Goal: Information Seeking & Learning: Learn about a topic

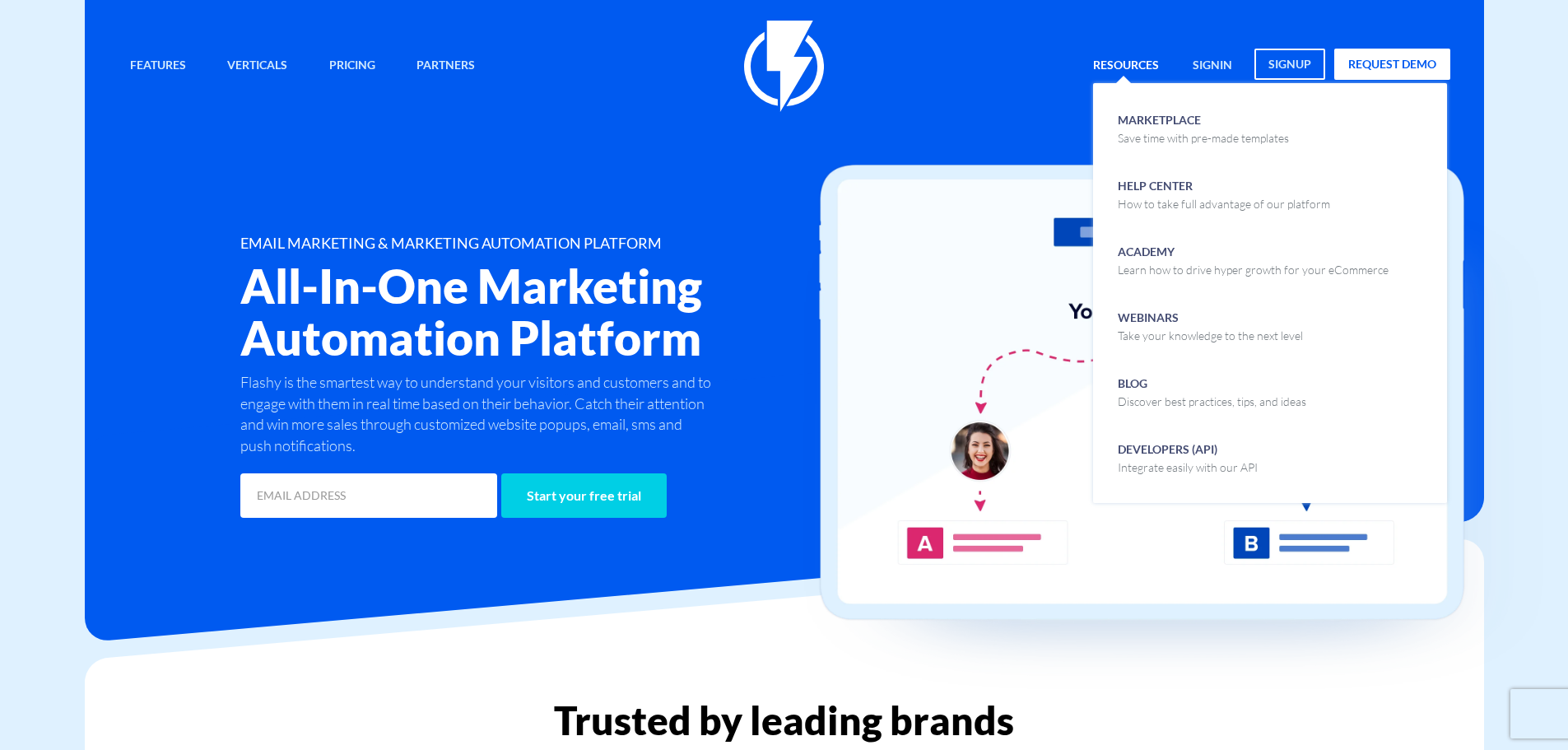
click at [1144, 54] on link "Resources" at bounding box center [1126, 66] width 91 height 35
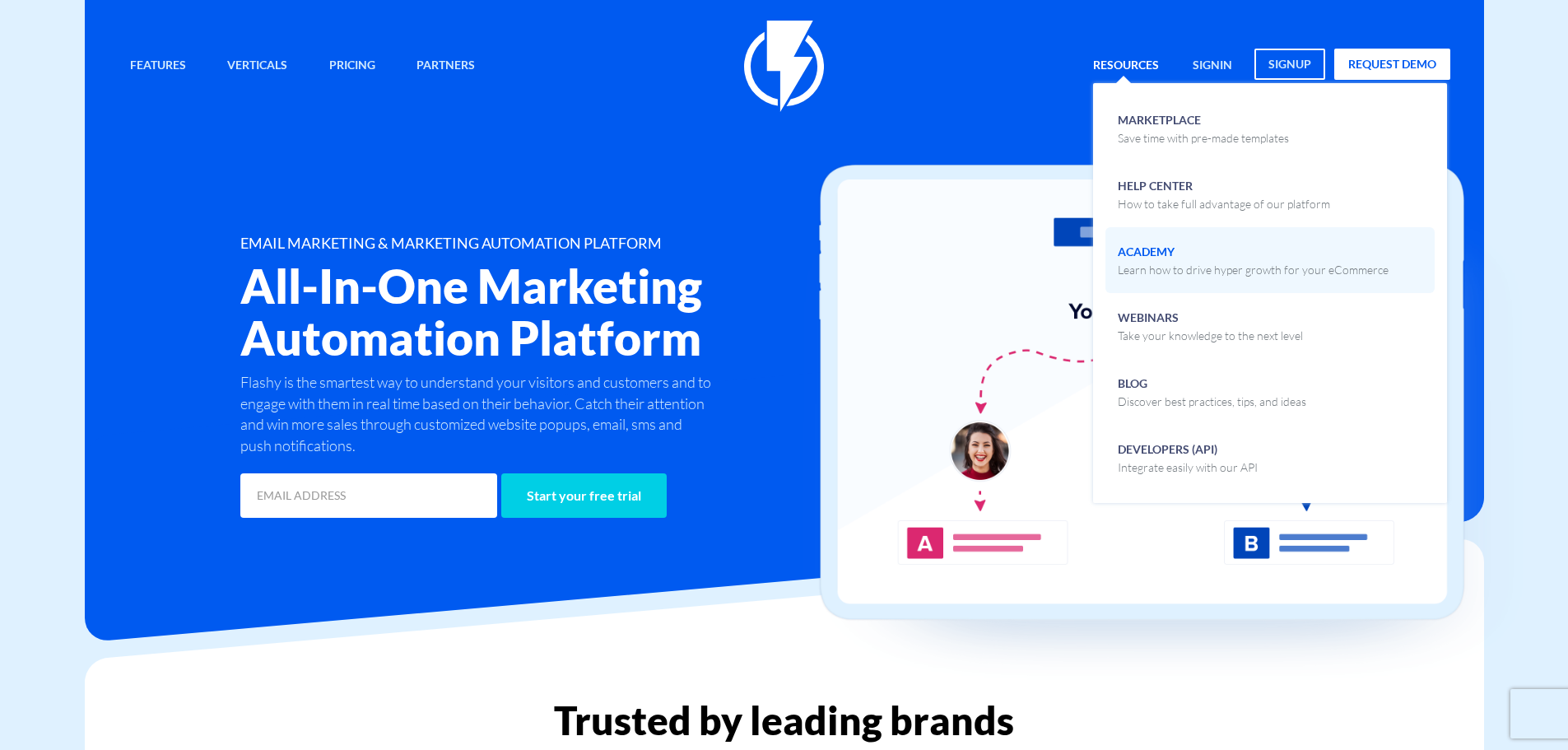
click at [1172, 257] on span "Academy Learn how to drive hyper growth for your eCommerce" at bounding box center [1253, 258] width 271 height 39
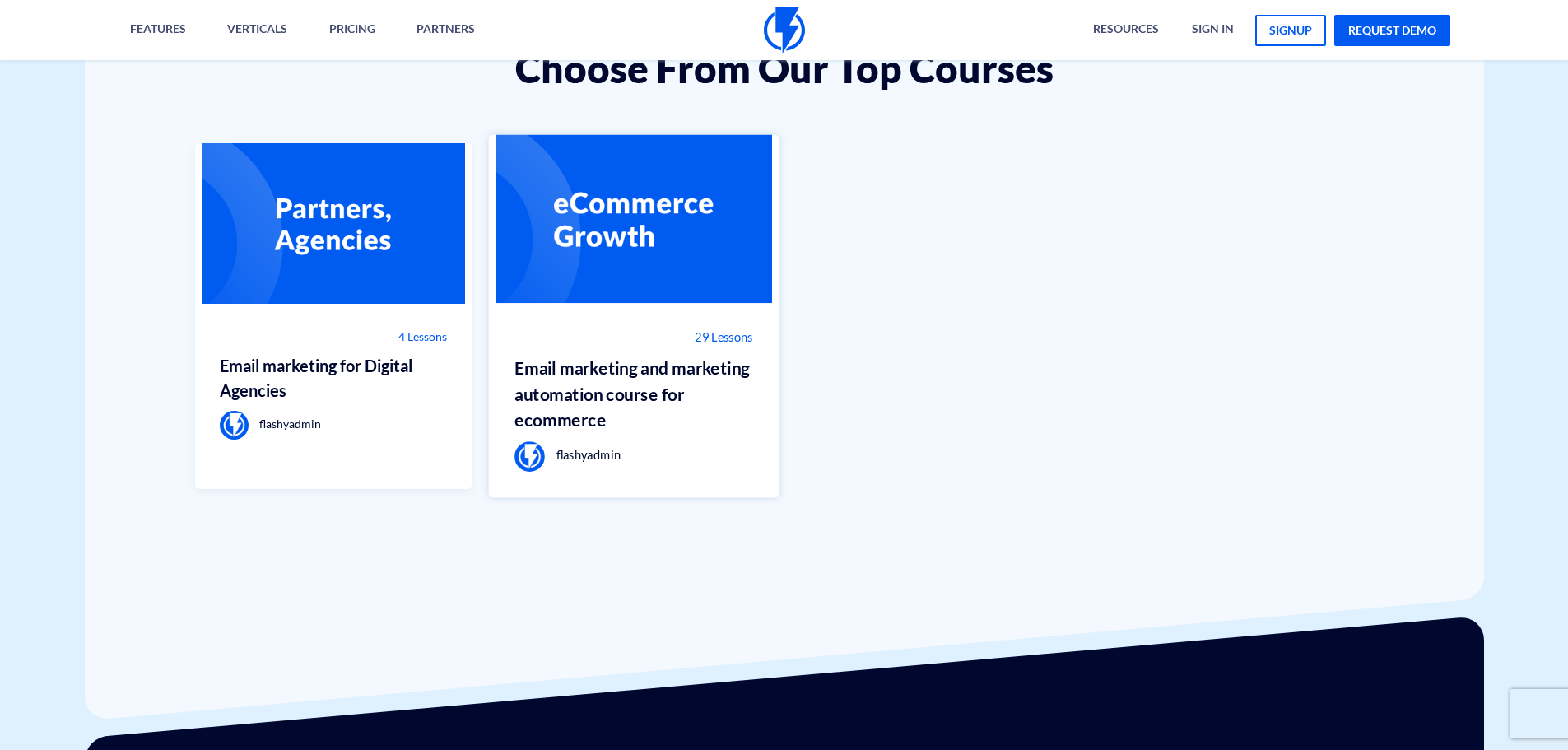
scroll to position [1288, 0]
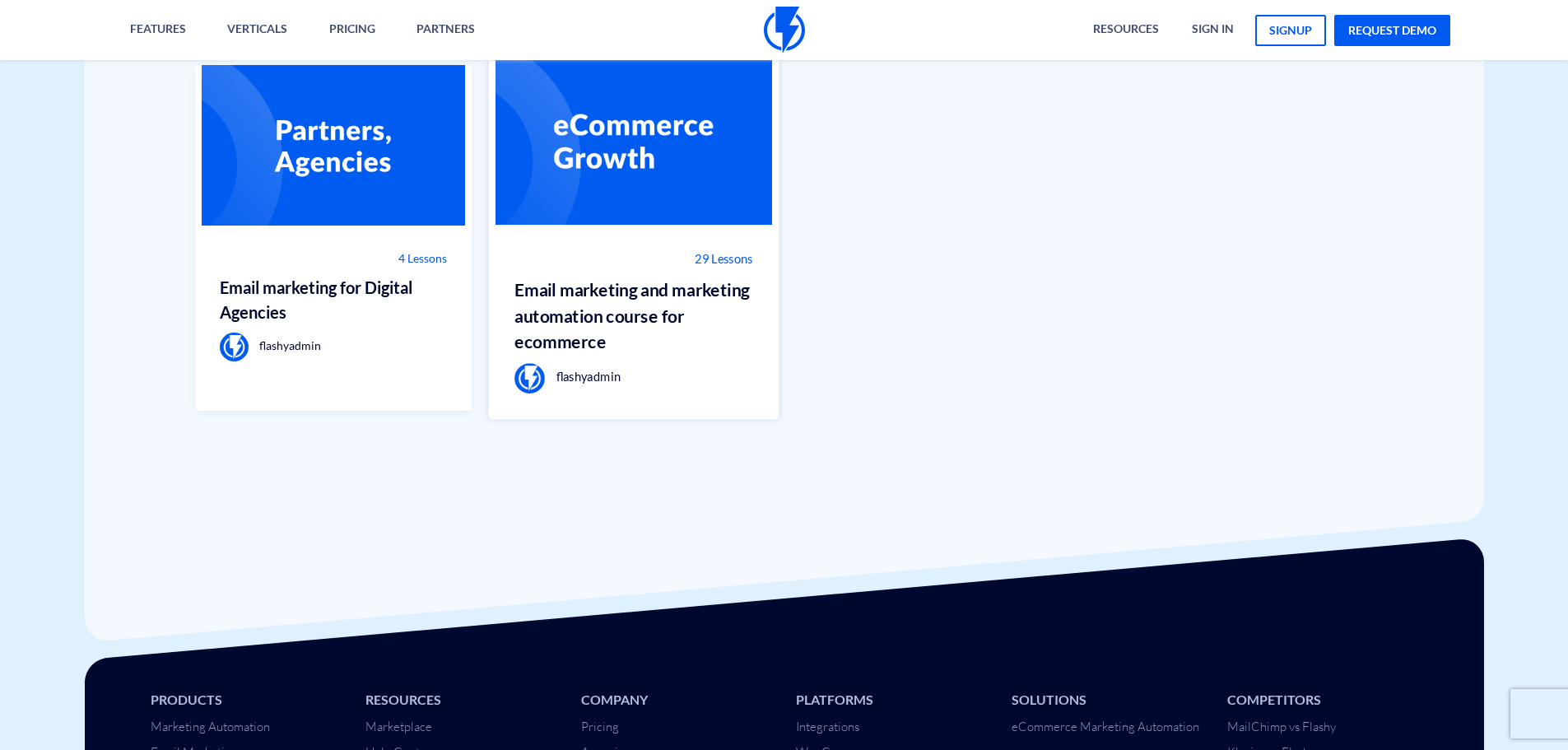
click at [617, 224] on img at bounding box center [634, 141] width 290 height 169
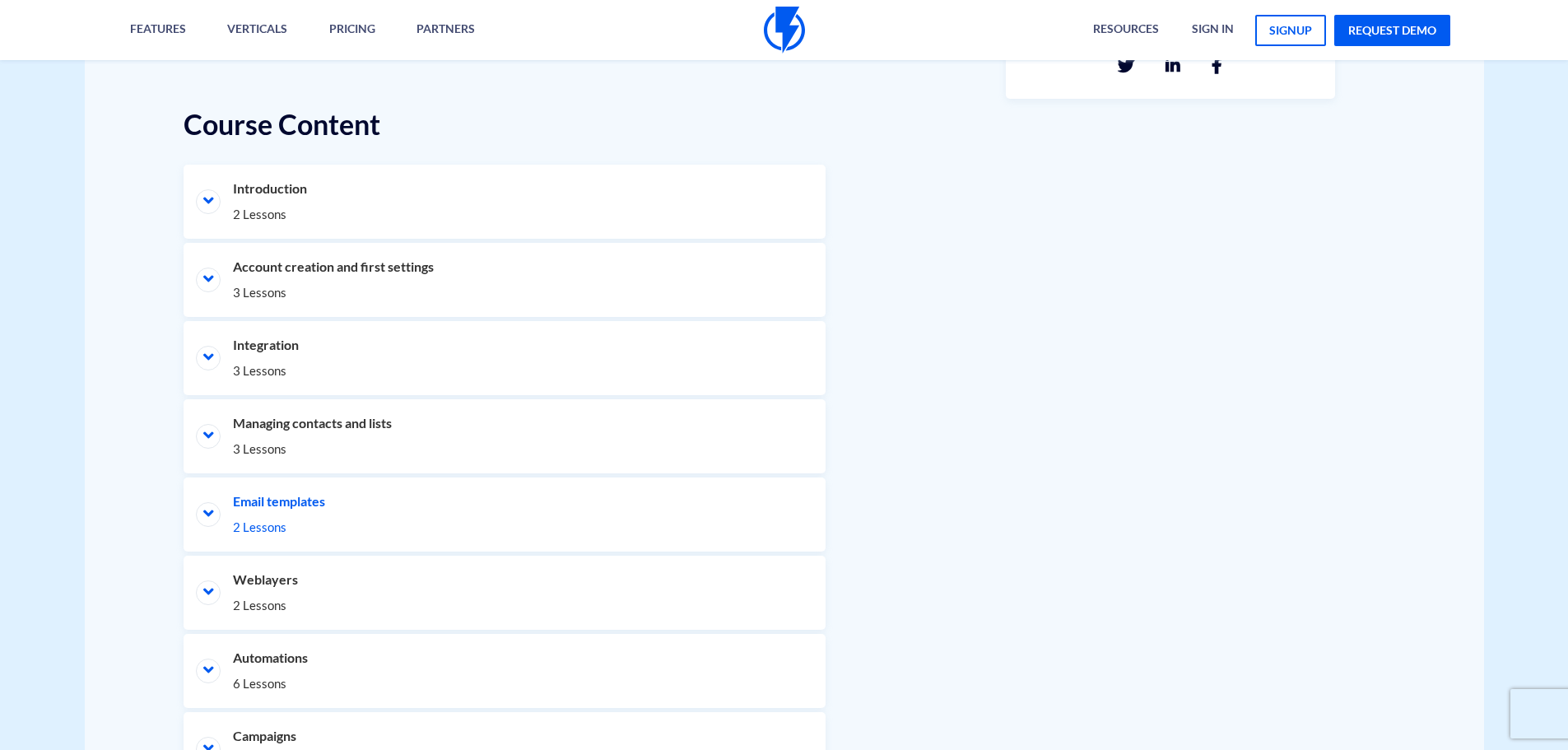
scroll to position [741, 0]
click at [239, 504] on li "Email templates 2 Lessons" at bounding box center [504, 512] width 642 height 74
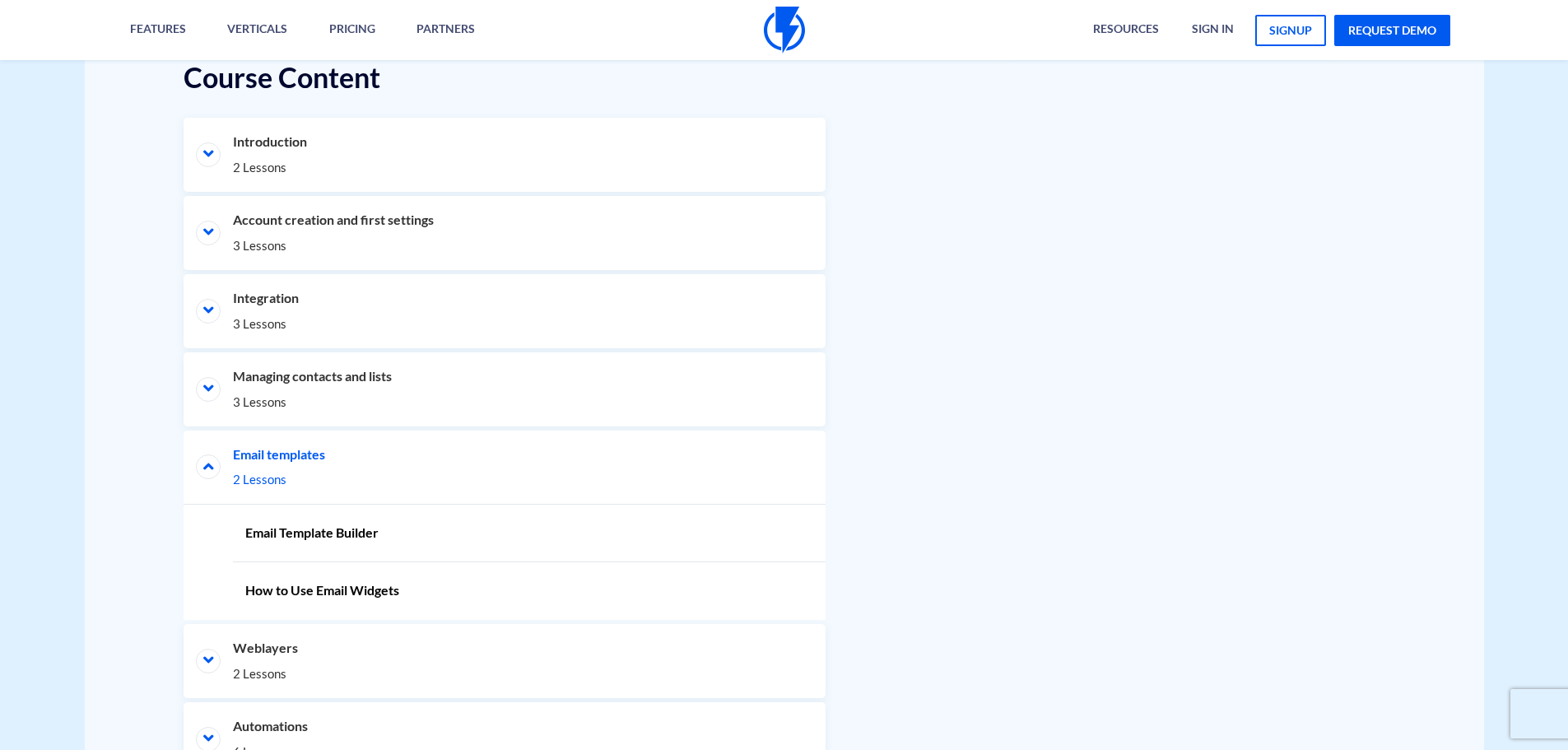
scroll to position [823, 0]
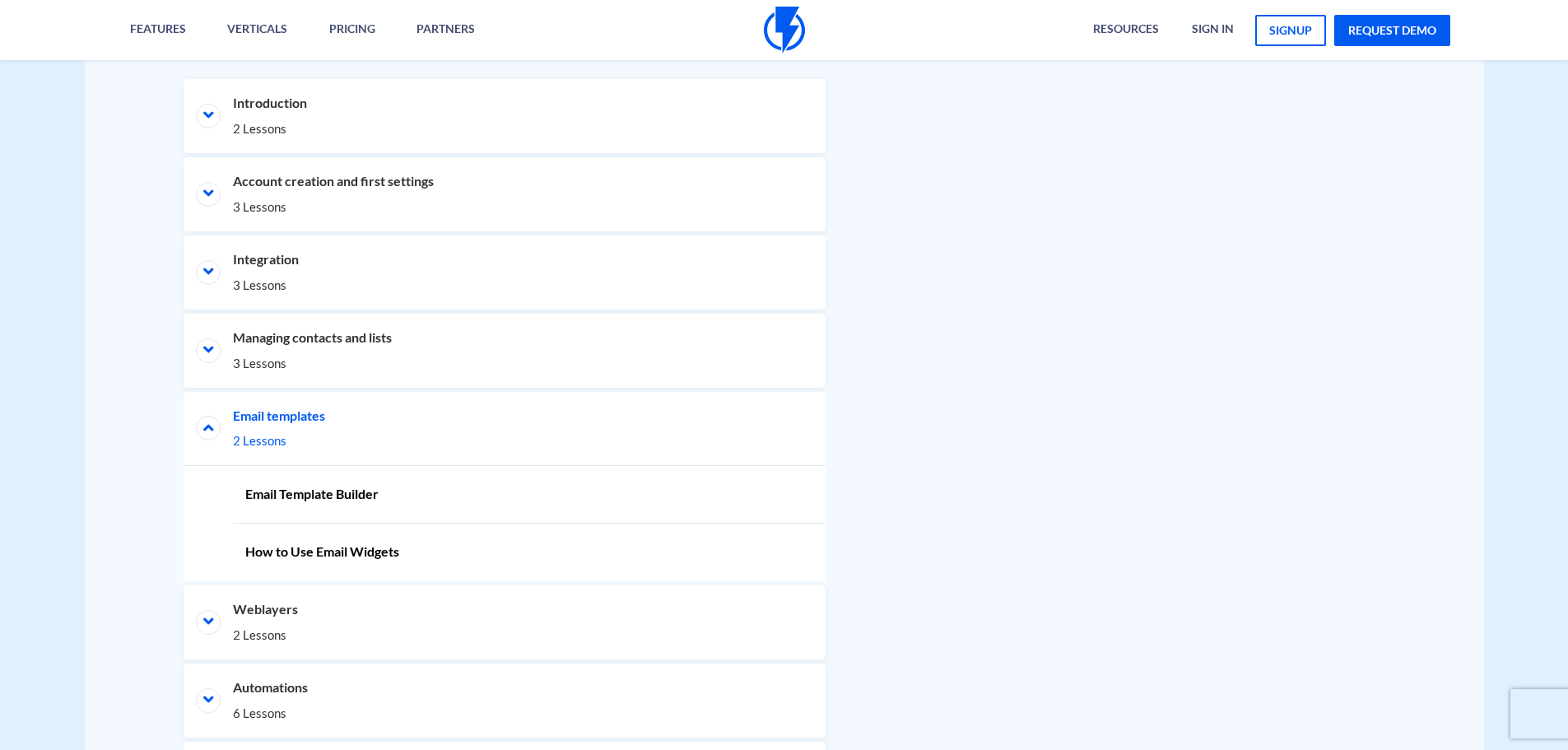
click at [242, 429] on li "Email templates 2 Lessons" at bounding box center [504, 429] width 642 height 74
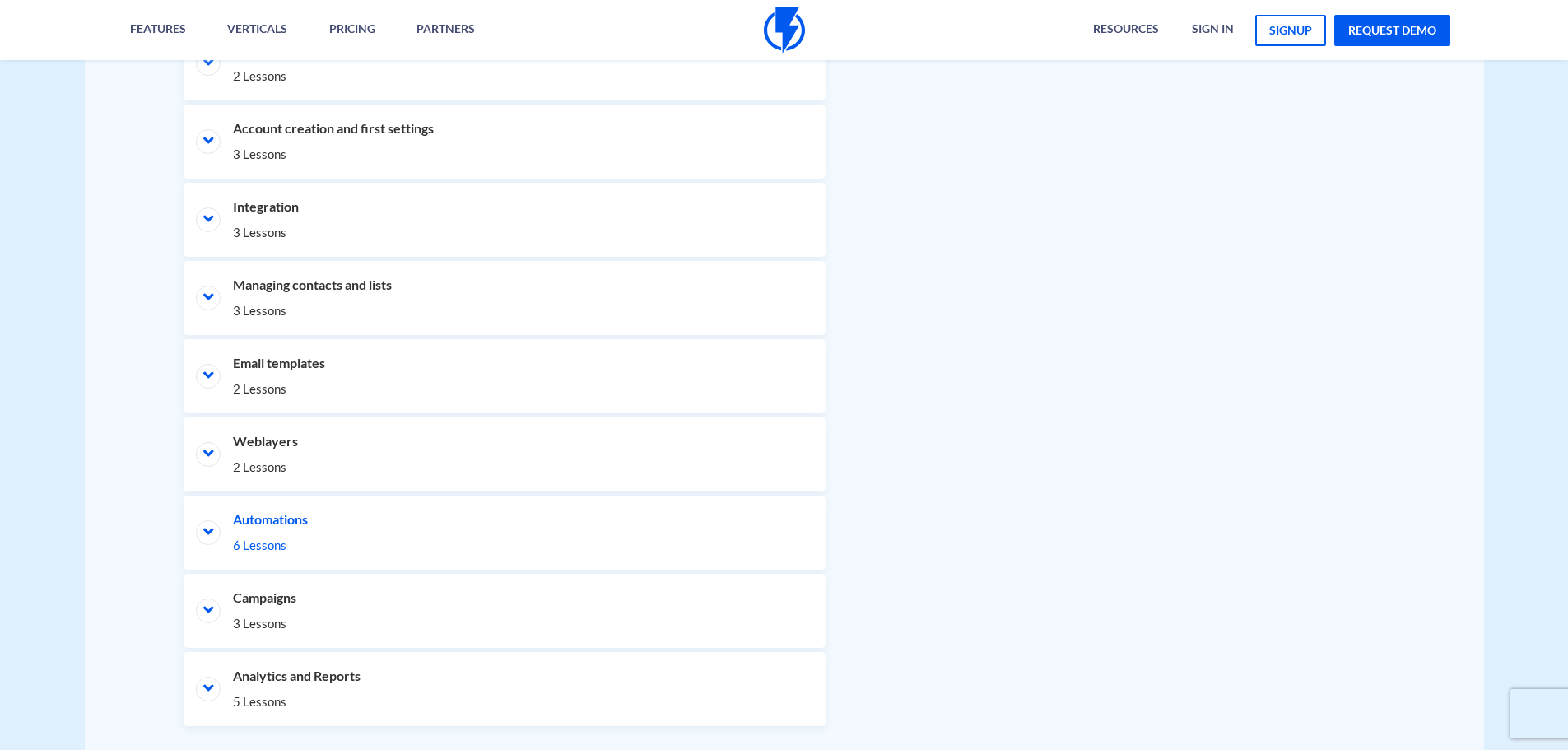
scroll to position [988, 0]
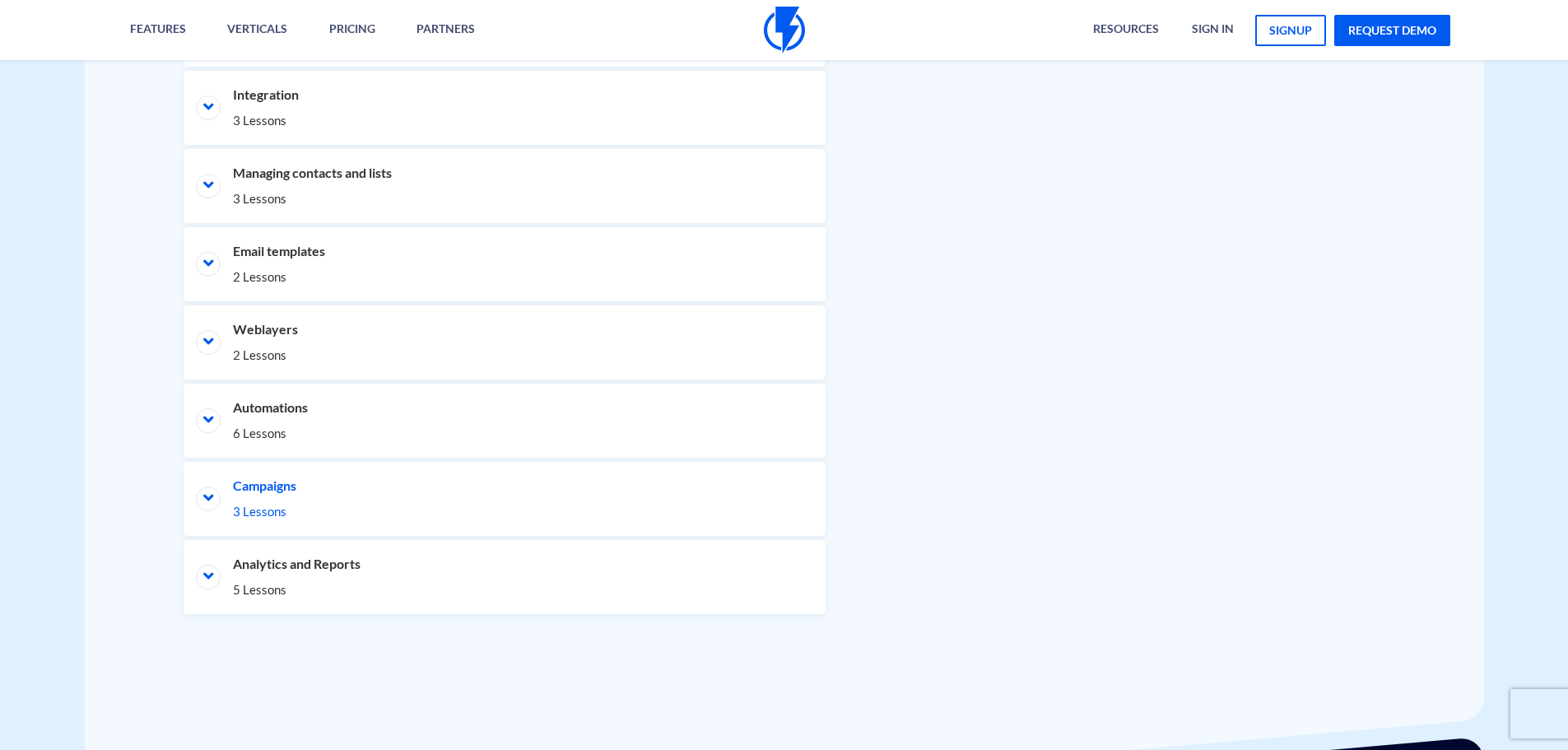
click at [243, 492] on li "Campaigns 3 Lessons" at bounding box center [504, 499] width 642 height 74
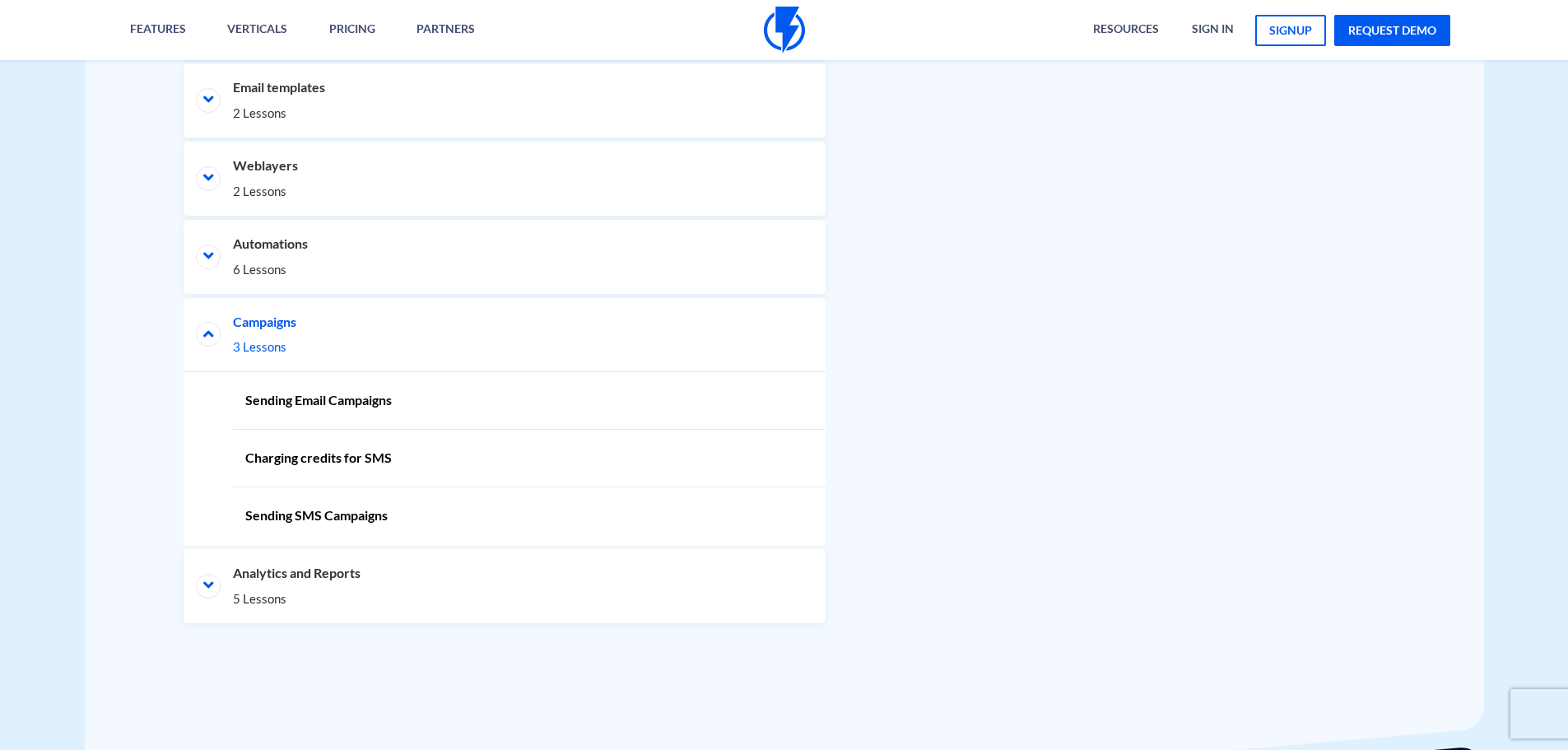
scroll to position [1161, 0]
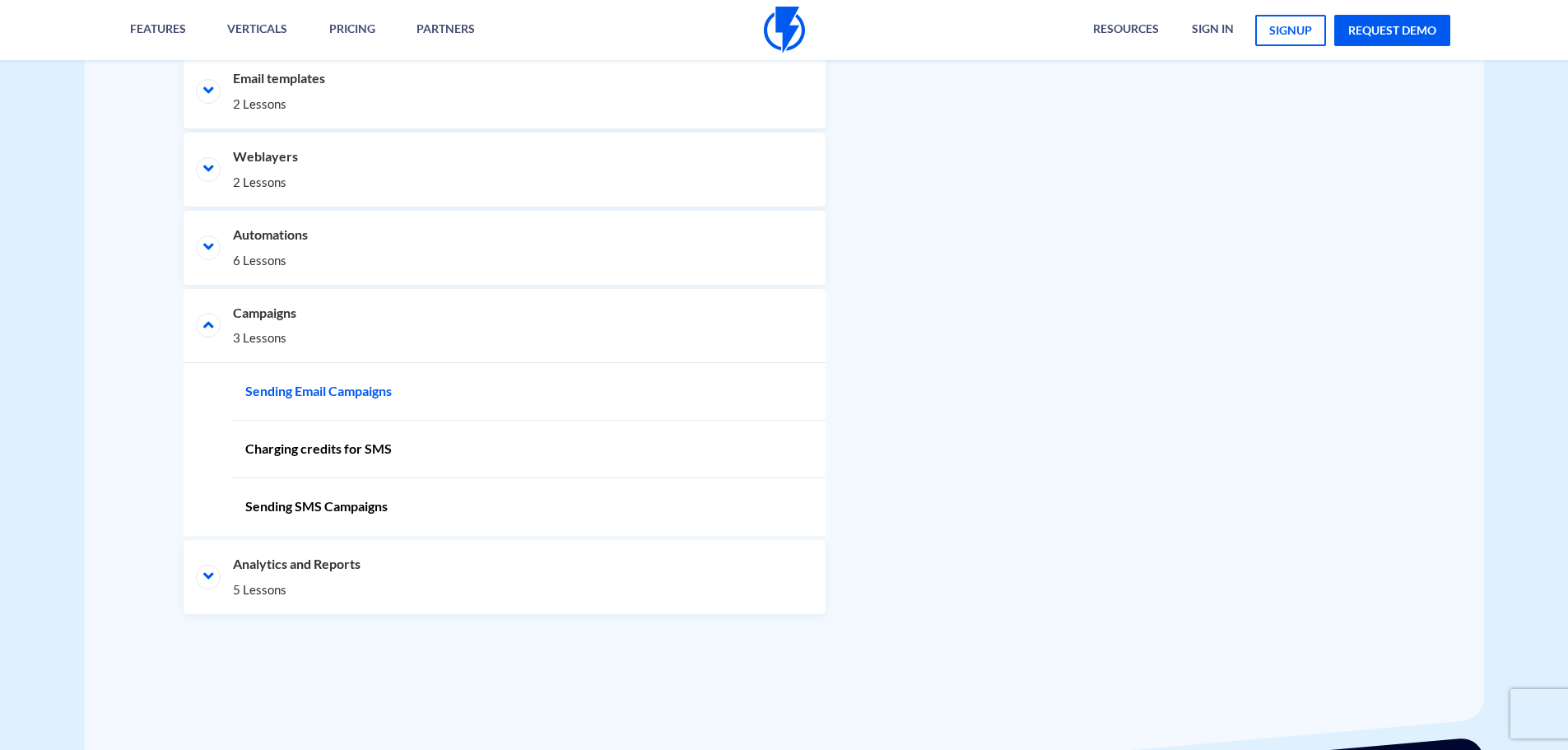
click at [282, 394] on link "Sending Email Campaigns" at bounding box center [529, 392] width 592 height 58
